Goal: Task Accomplishment & Management: Manage account settings

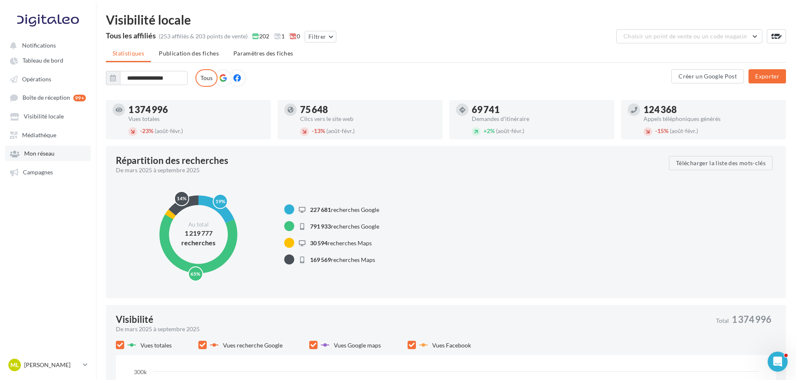
drag, startPoint x: 37, startPoint y: 150, endPoint x: 59, endPoint y: 150, distance: 22.5
click at [37, 150] on span "Mon réseau" at bounding box center [39, 153] width 30 height 7
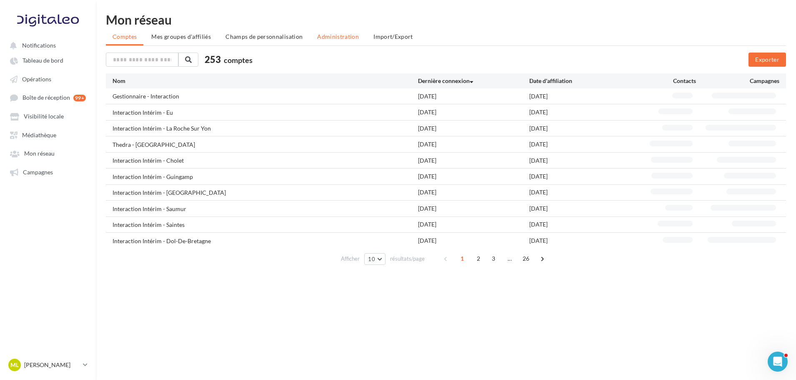
click at [318, 36] on span "Administration" at bounding box center [338, 36] width 42 height 7
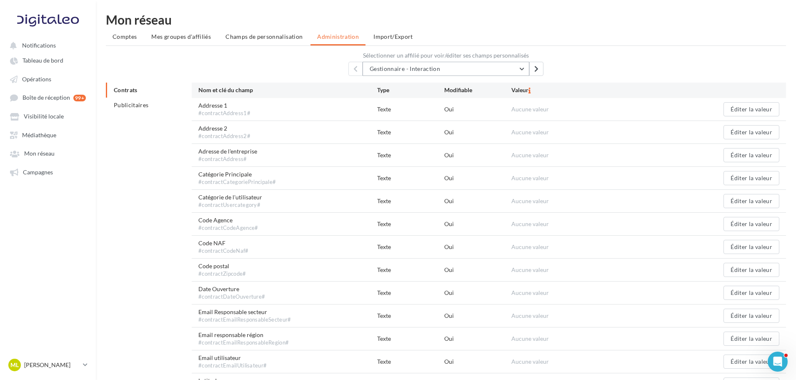
click at [442, 70] on button "Gestionnaire - Interaction" at bounding box center [445, 69] width 167 height 14
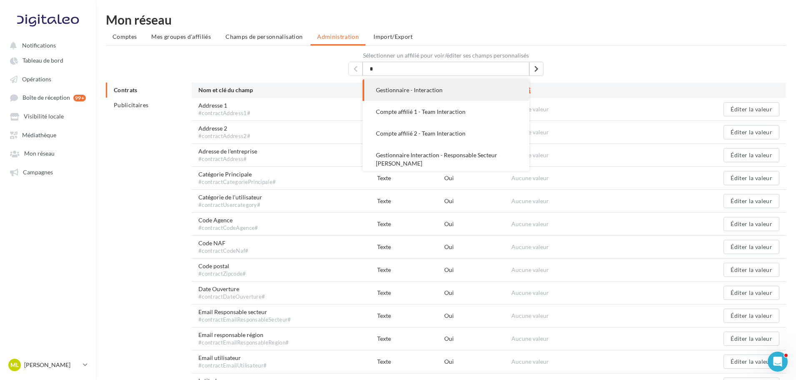
click at [442, 70] on input "*" at bounding box center [445, 69] width 167 height 14
type input "*"
type input "****"
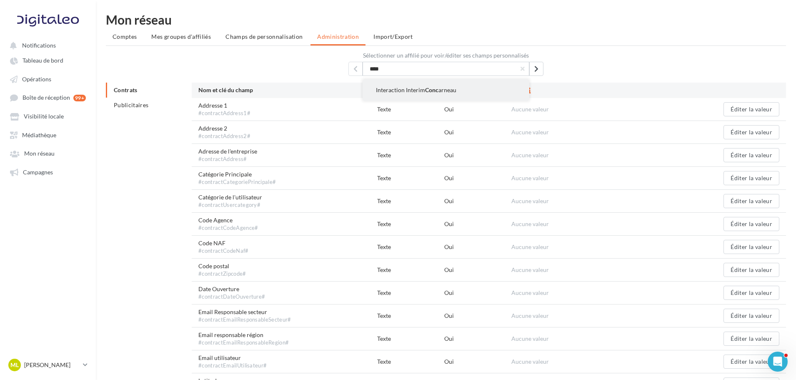
click at [404, 92] on span "Interaction Interim [PERSON_NAME]" at bounding box center [416, 89] width 80 height 7
